Goal: Information Seeking & Learning: Learn about a topic

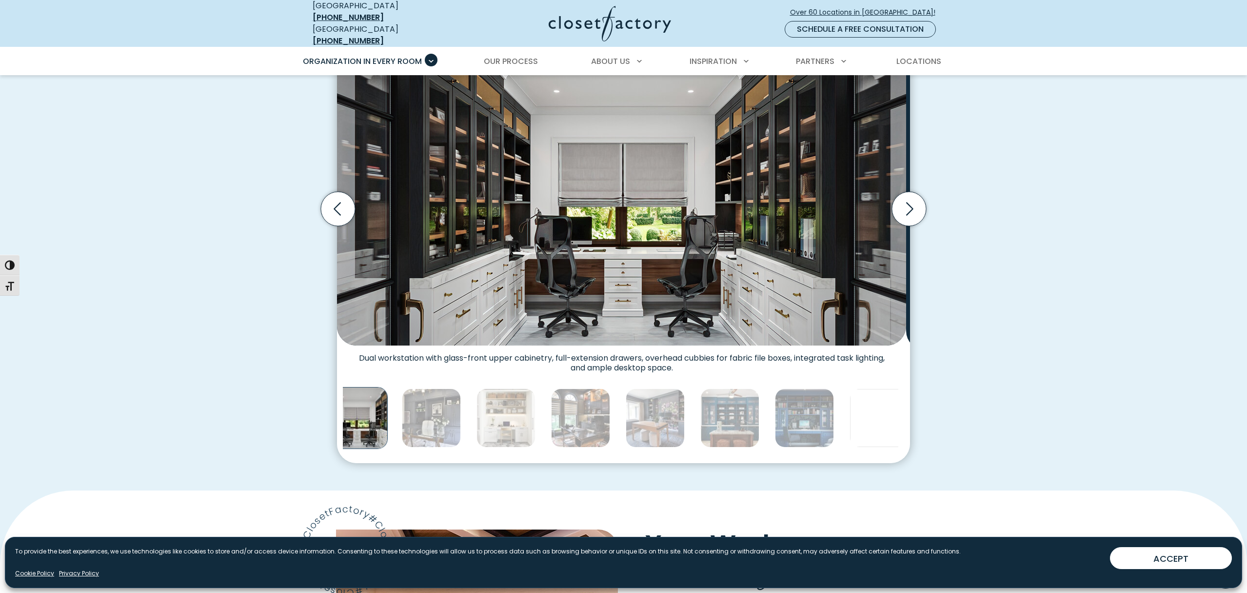
scroll to position [324, 0]
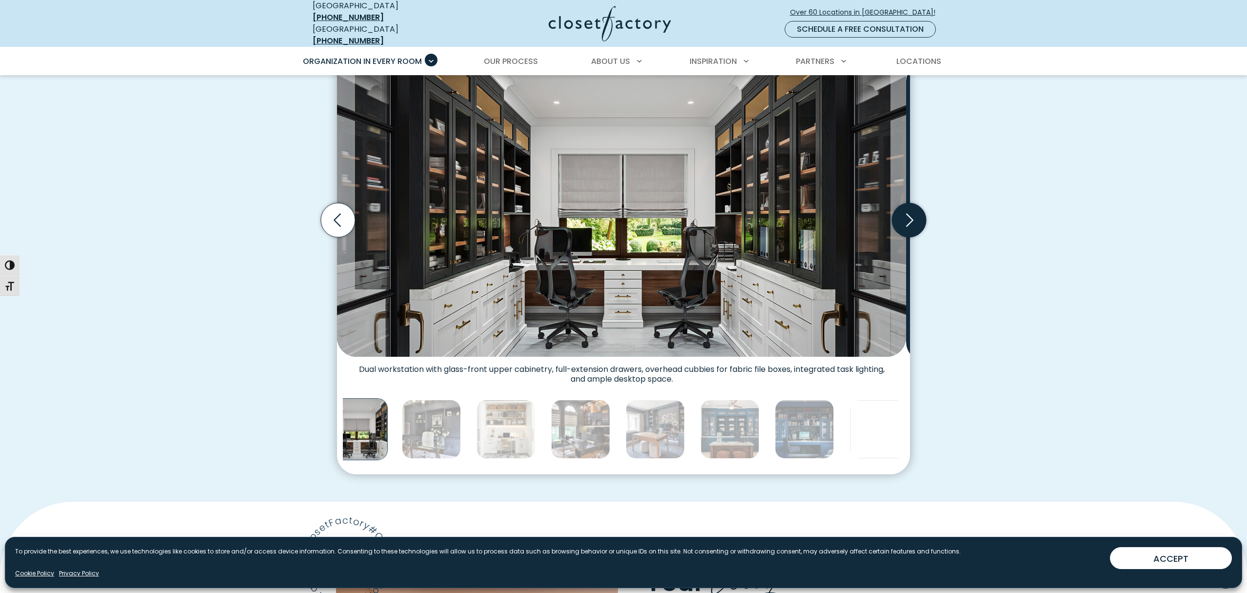
click at [912, 237] on icon "Next slide" at bounding box center [909, 220] width 34 height 34
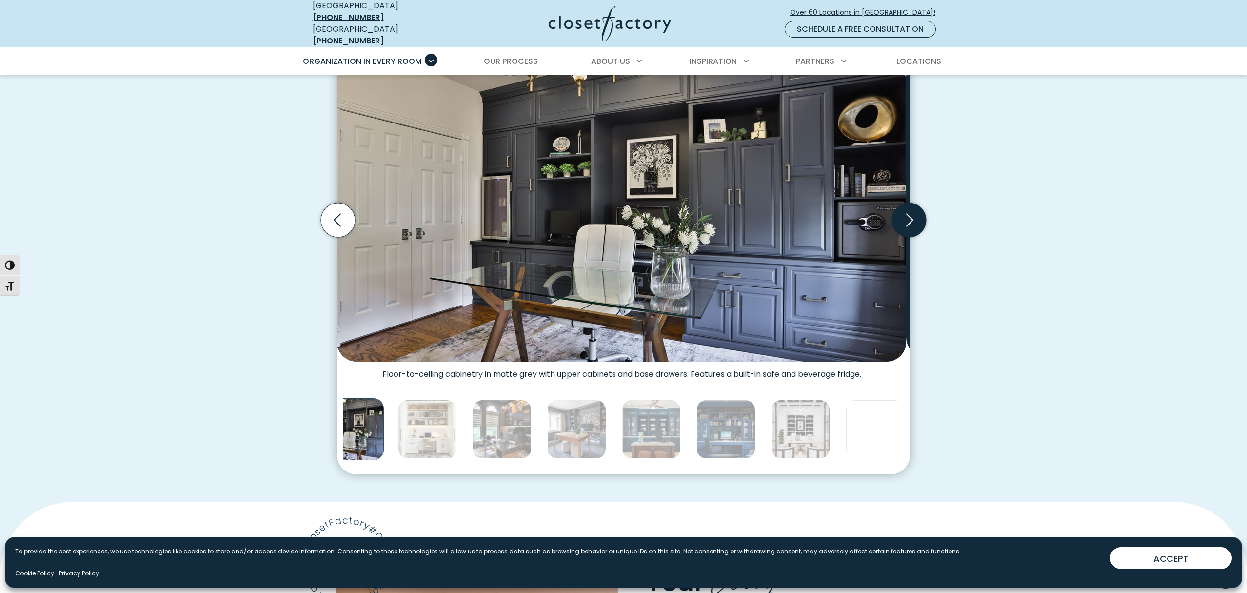
click at [912, 237] on icon "Next slide" at bounding box center [909, 220] width 34 height 34
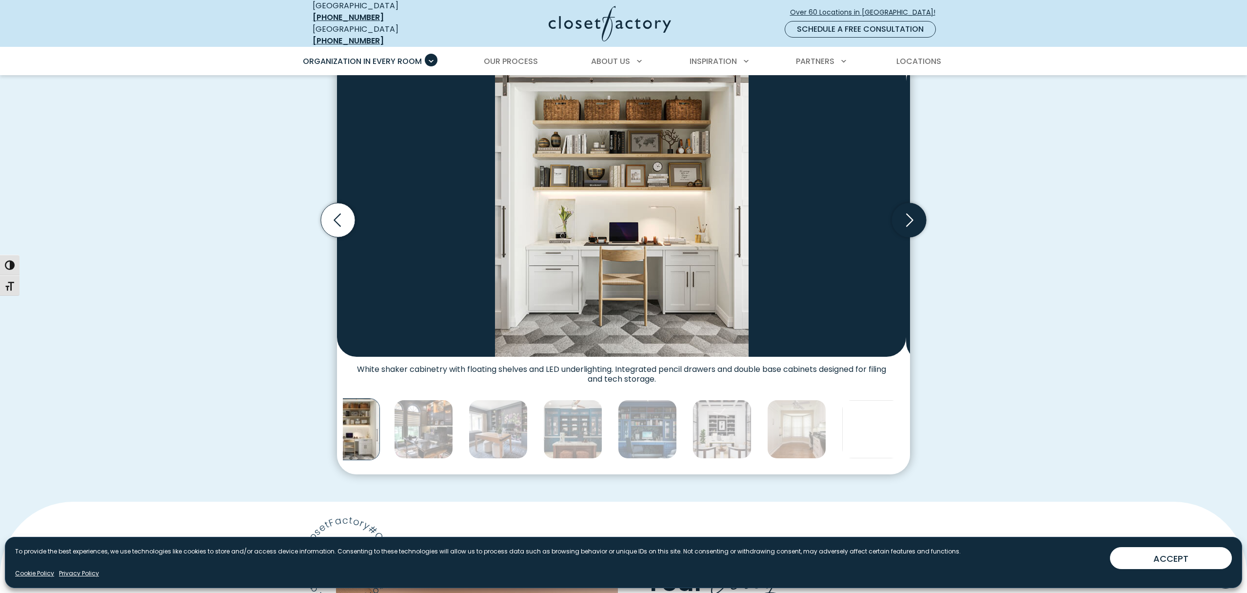
click at [912, 237] on icon "Next slide" at bounding box center [909, 220] width 34 height 34
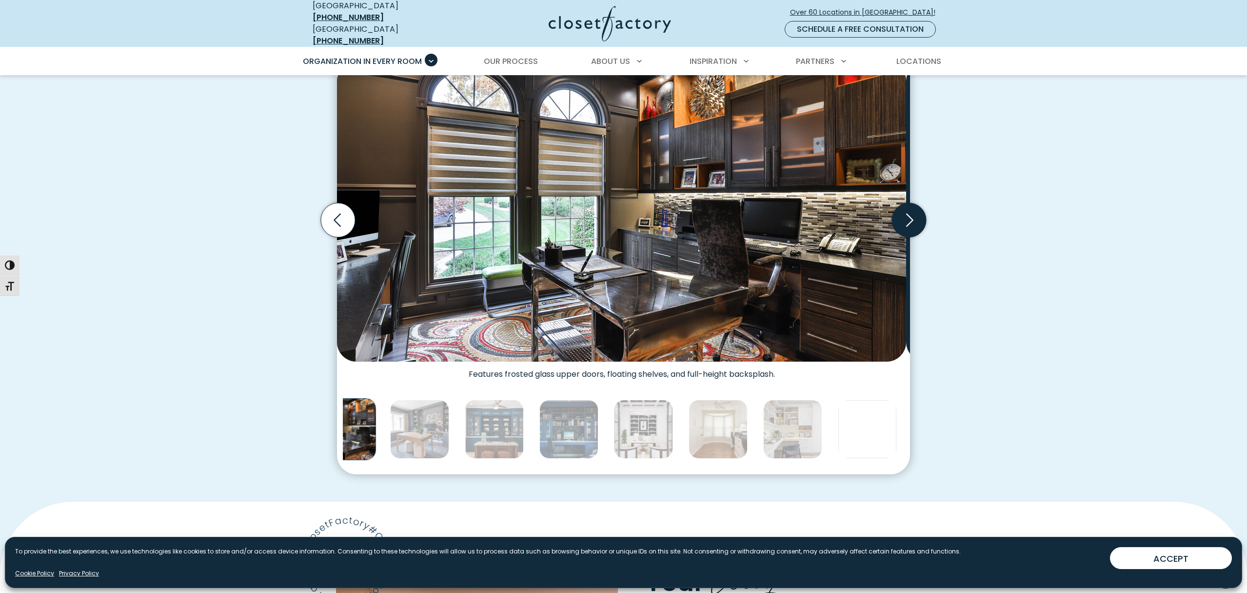
click at [912, 237] on icon "Next slide" at bounding box center [909, 220] width 34 height 34
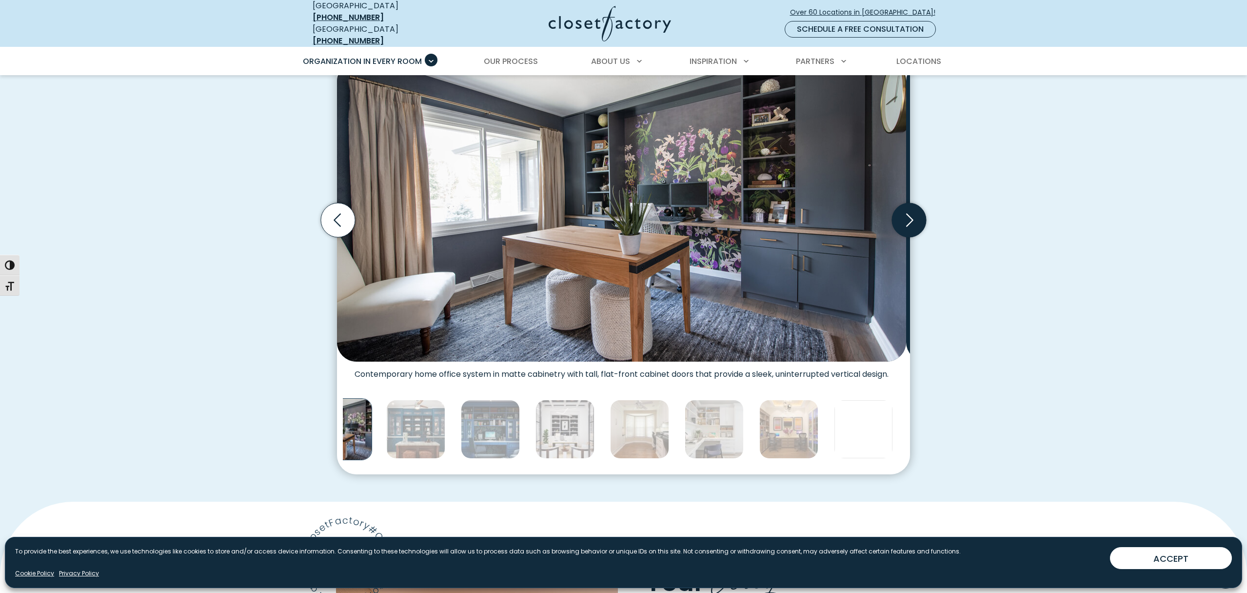
click at [912, 237] on icon "Next slide" at bounding box center [909, 220] width 34 height 34
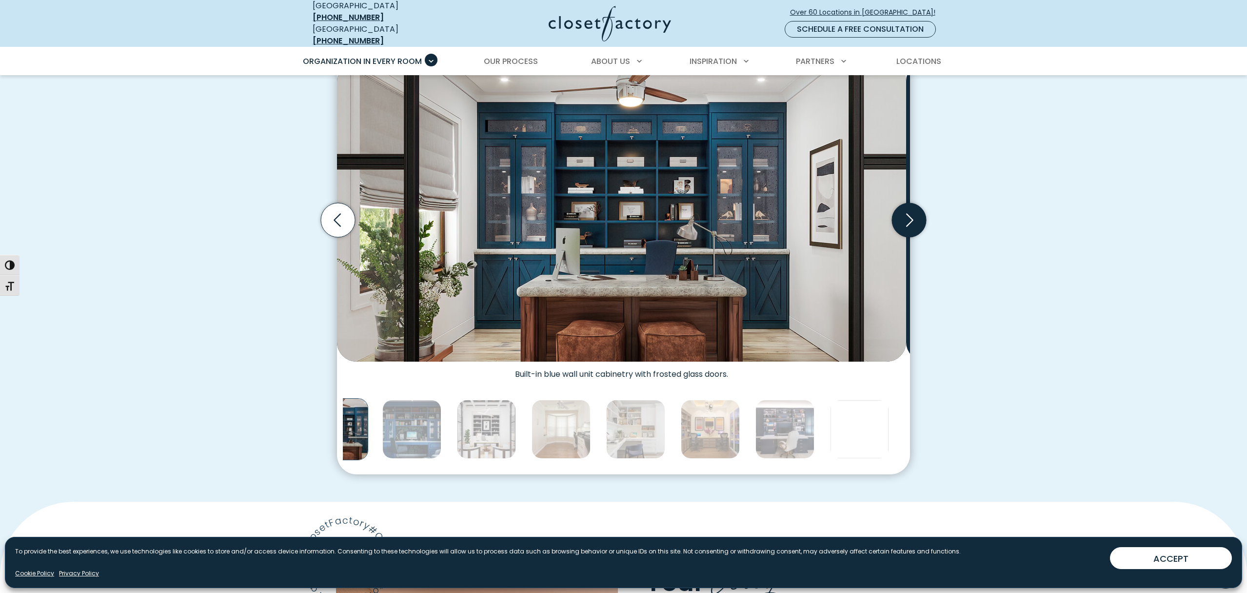
click at [912, 237] on icon "Next slide" at bounding box center [909, 220] width 34 height 34
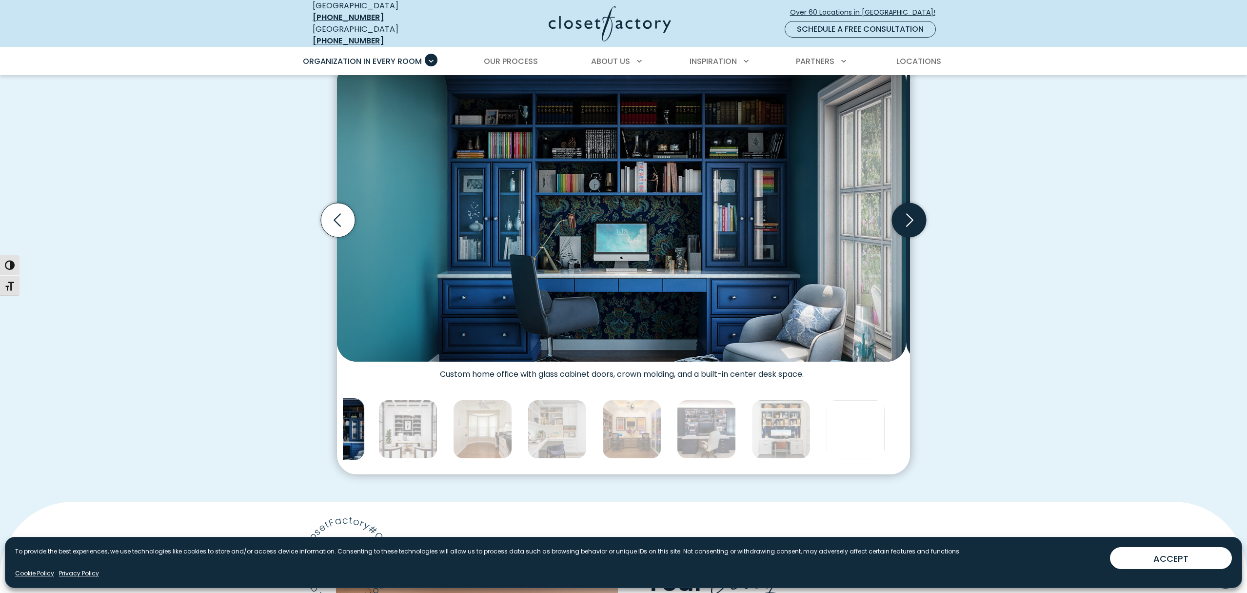
click at [912, 237] on icon "Next slide" at bounding box center [909, 220] width 34 height 34
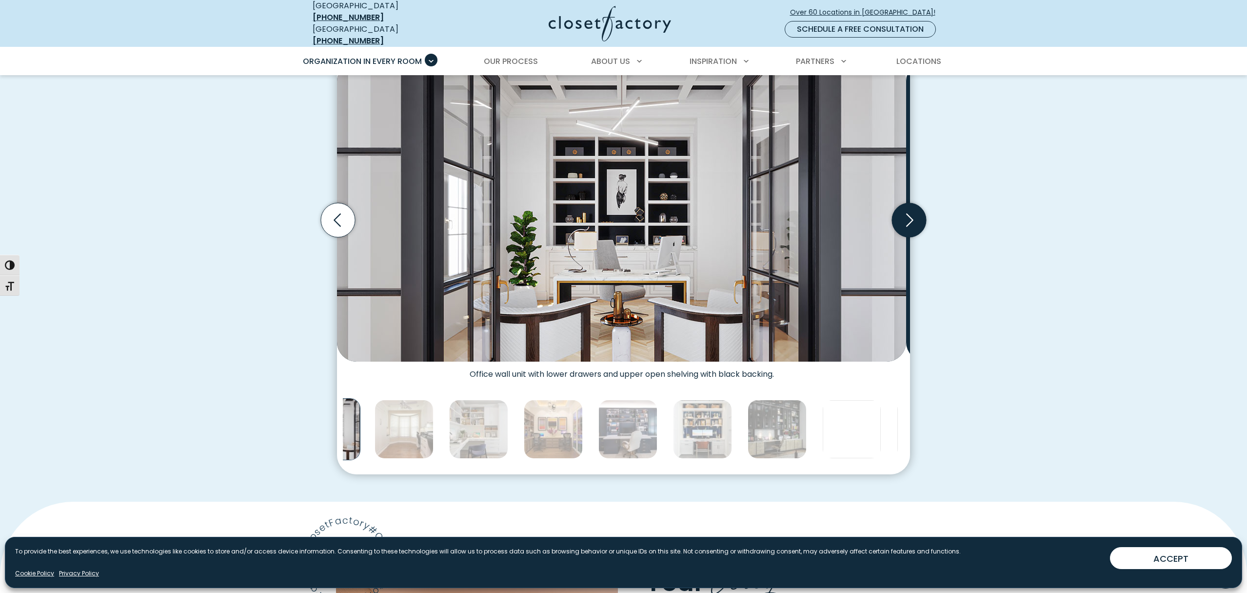
click at [912, 237] on icon "Next slide" at bounding box center [909, 220] width 34 height 34
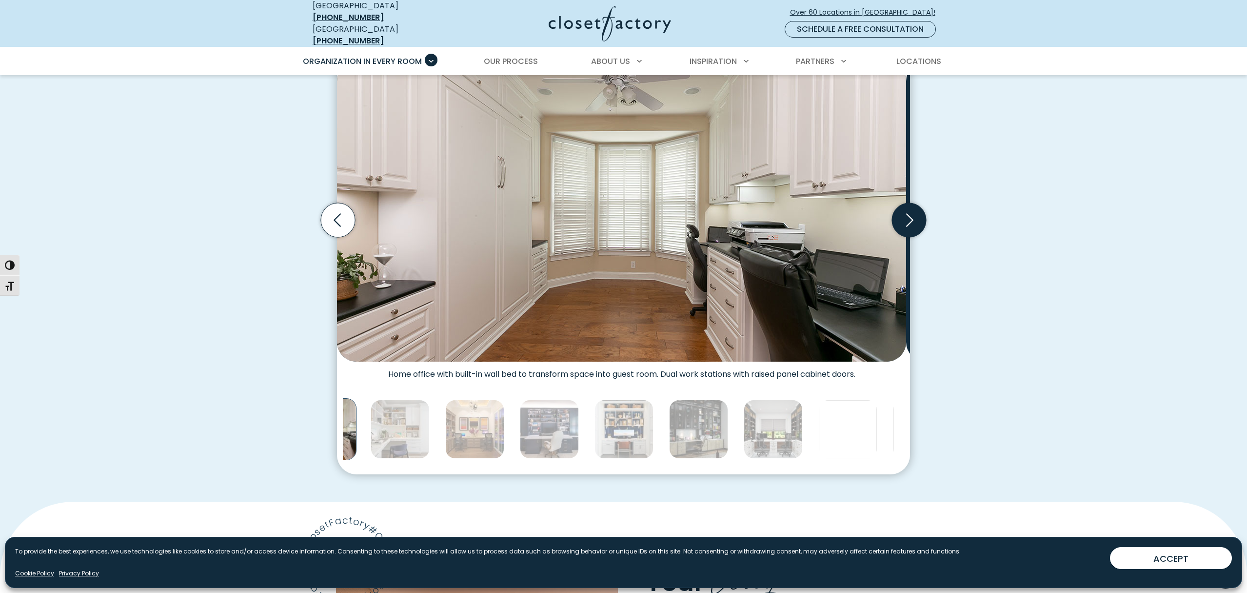
click at [912, 237] on icon "Next slide" at bounding box center [909, 220] width 34 height 34
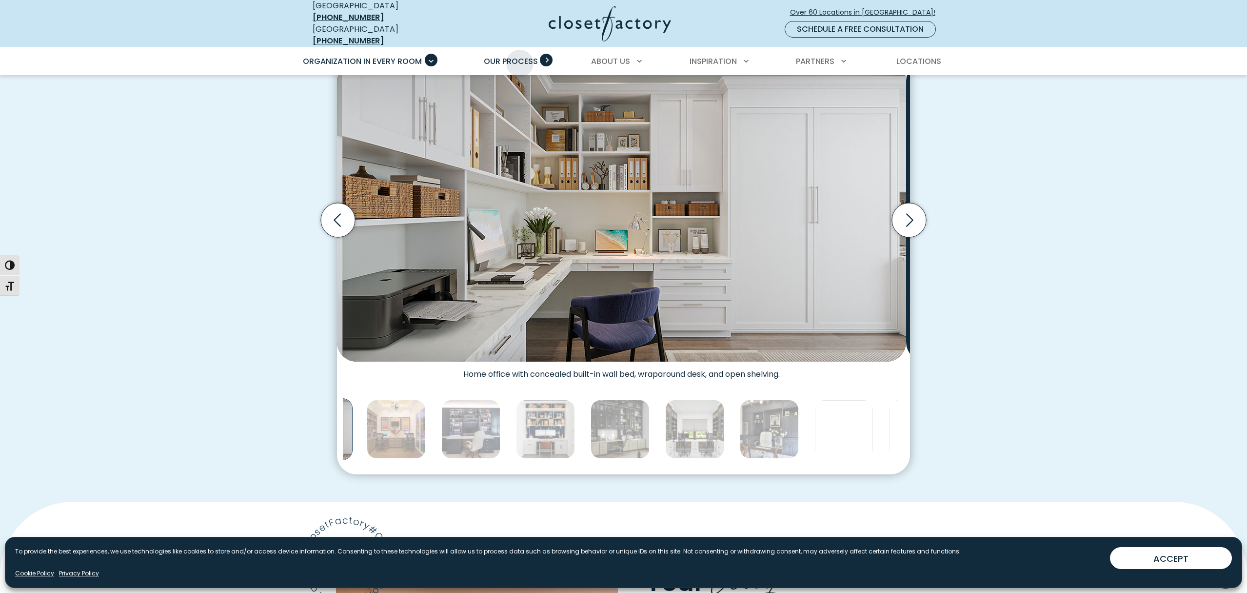
click at [520, 65] on span "Our Process" at bounding box center [511, 61] width 54 height 11
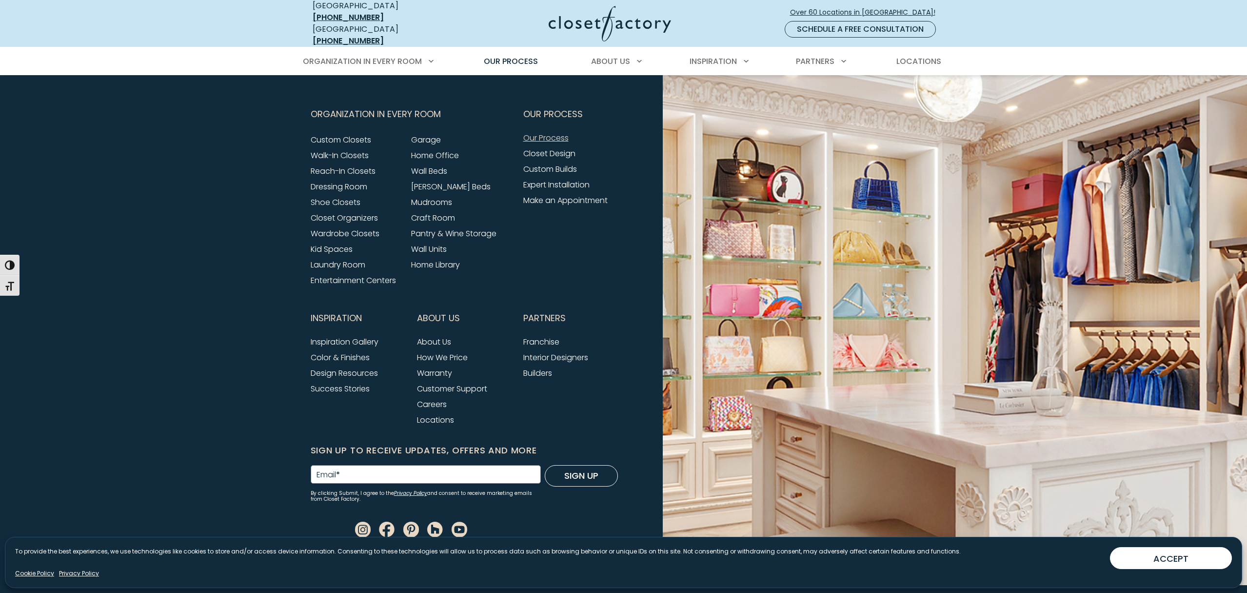
scroll to position [2378, 0]
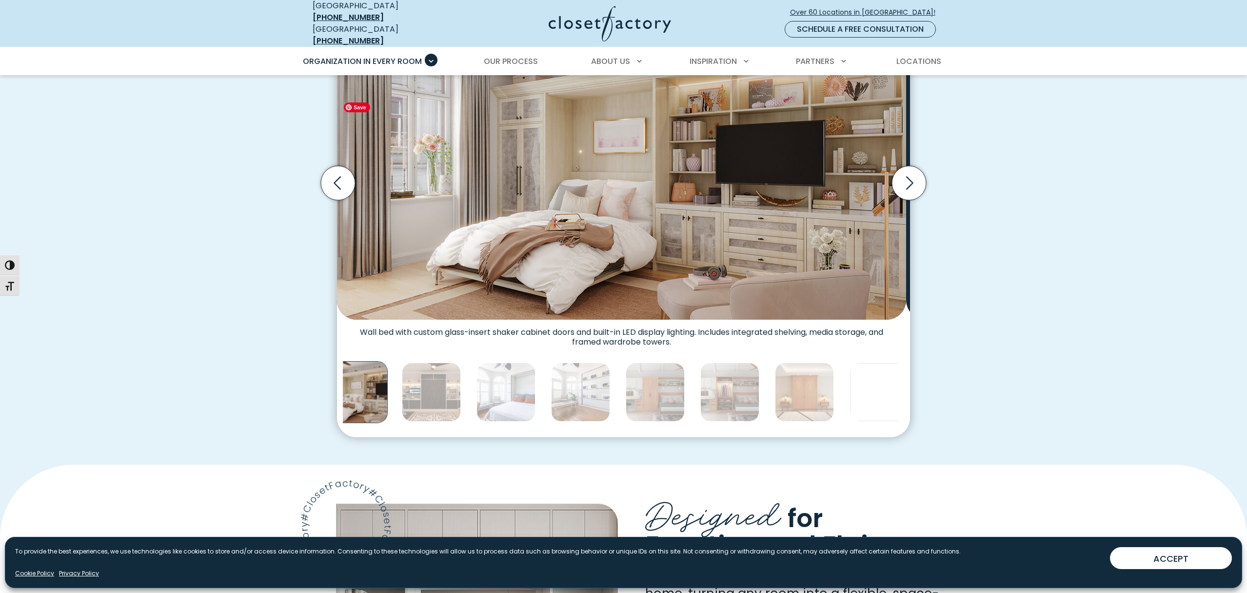
scroll to position [358, 0]
click at [908, 189] on icon "Next slide" at bounding box center [909, 182] width 7 height 13
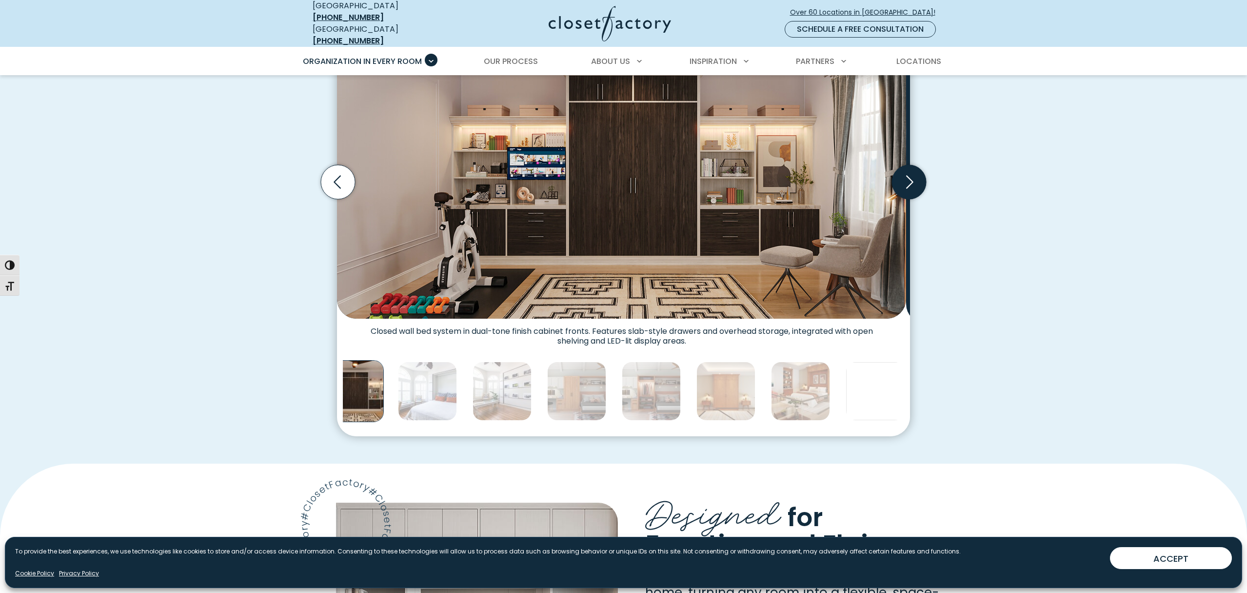
click at [908, 189] on icon "Next slide" at bounding box center [909, 182] width 7 height 13
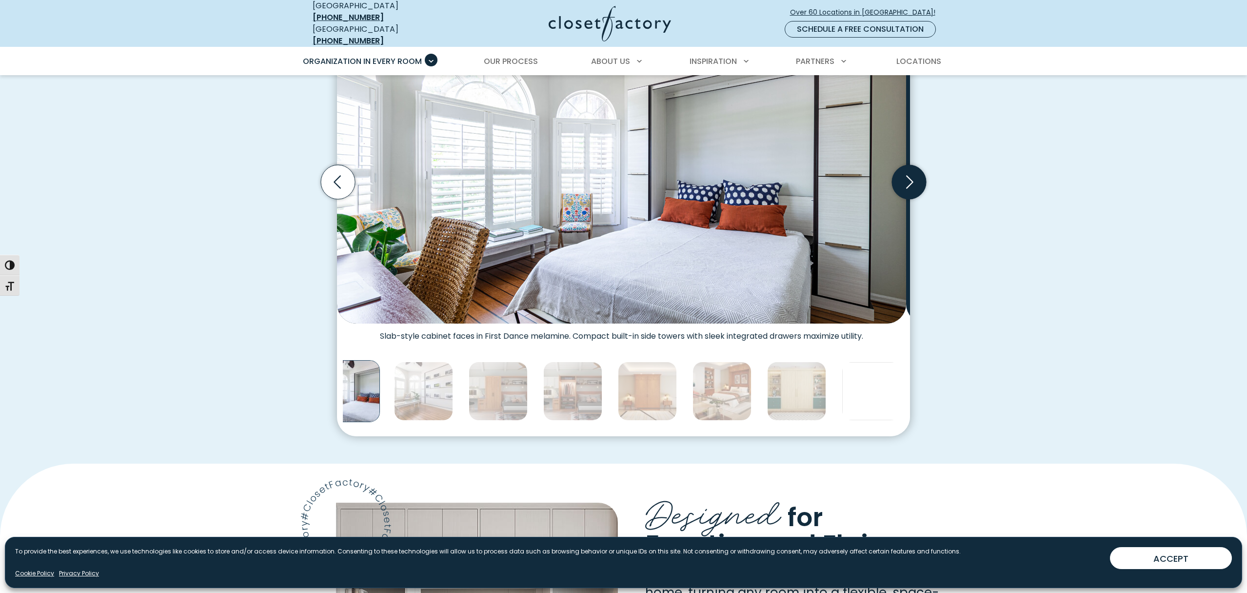
click at [908, 189] on icon "Next slide" at bounding box center [909, 182] width 7 height 13
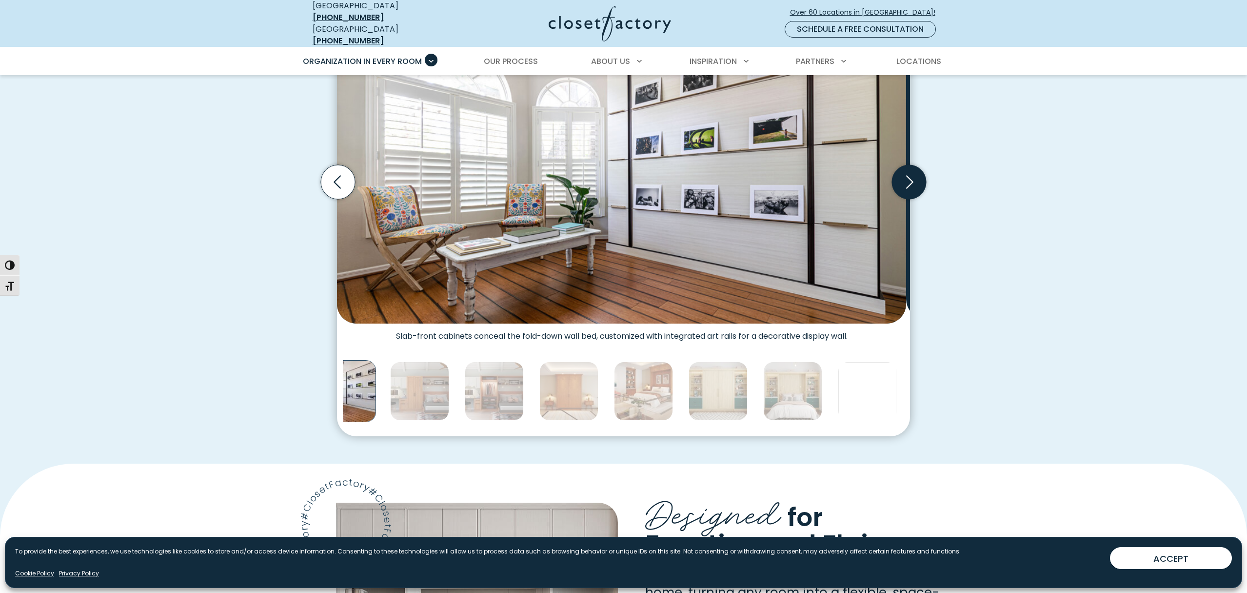
click at [908, 189] on icon "Next slide" at bounding box center [909, 182] width 7 height 13
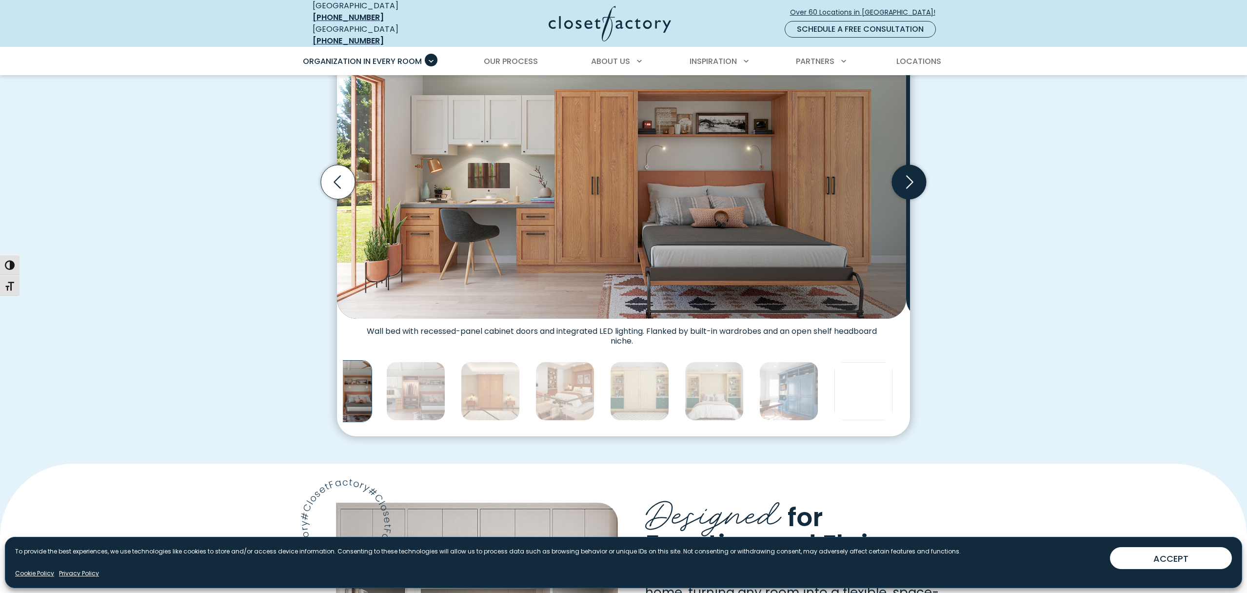
click at [908, 189] on icon "Next slide" at bounding box center [909, 182] width 7 height 13
